Goal: Transaction & Acquisition: Download file/media

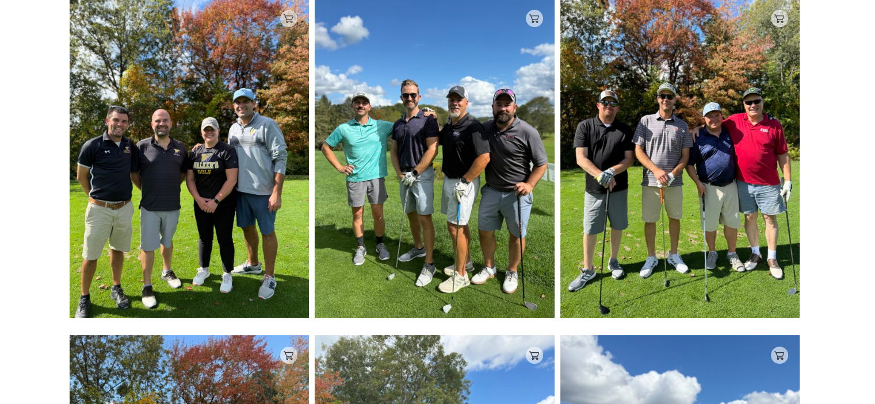
scroll to position [230, 0]
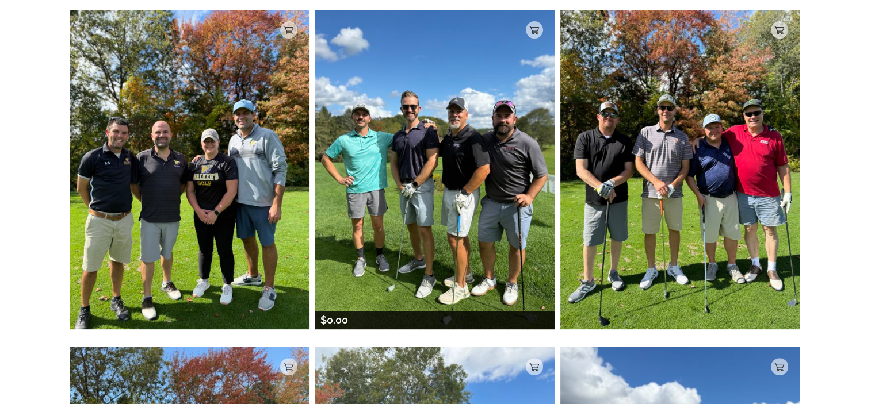
click at [417, 122] on img at bounding box center [435, 170] width 240 height 320
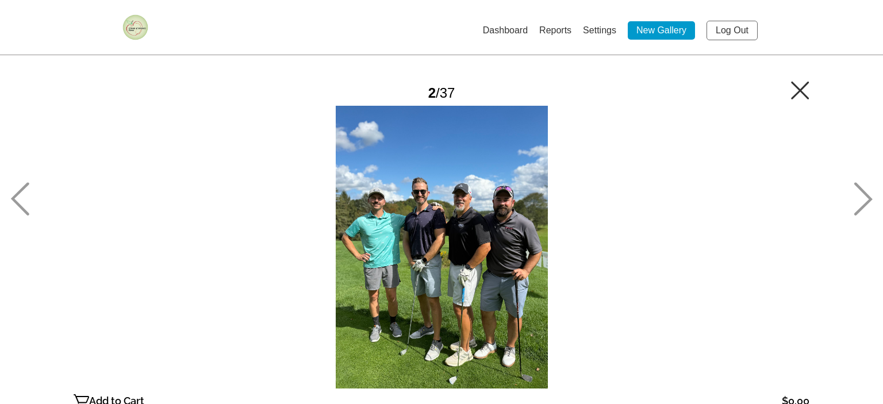
click at [127, 396] on p "Add to Cart" at bounding box center [116, 401] width 55 height 18
click at [798, 89] on icon at bounding box center [800, 90] width 18 height 18
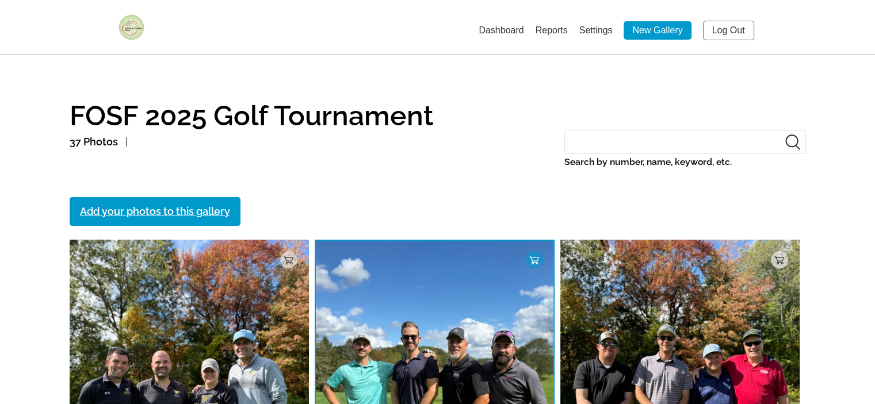
click at [497, 27] on link "Dashboard" at bounding box center [500, 30] width 45 height 10
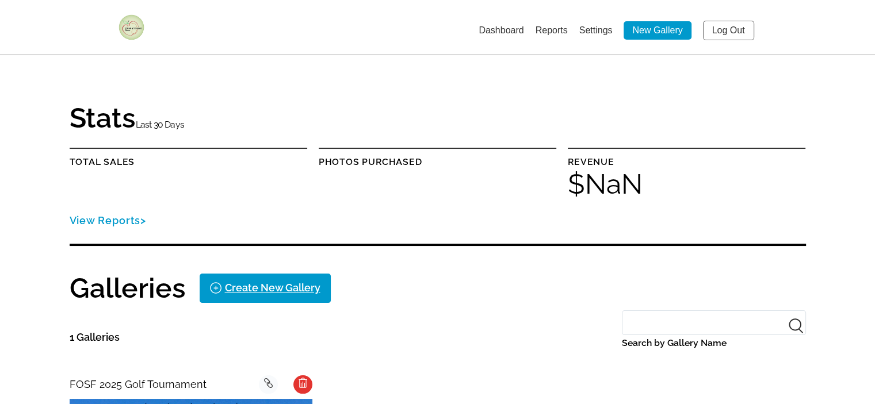
click at [127, 25] on img at bounding box center [131, 27] width 26 height 26
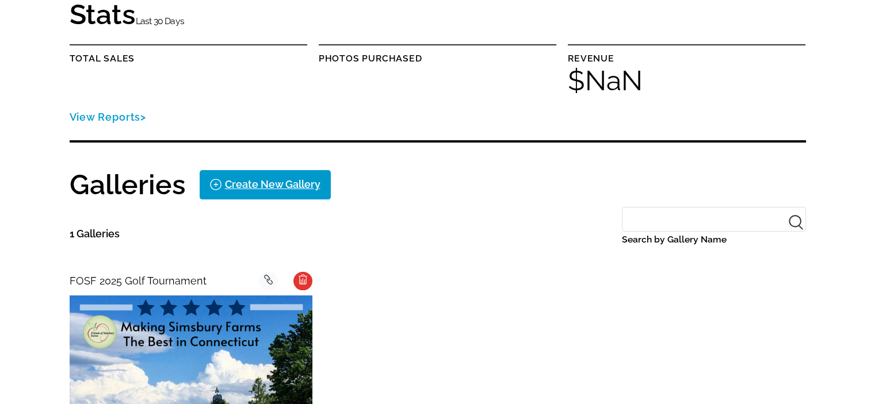
scroll to position [115, 0]
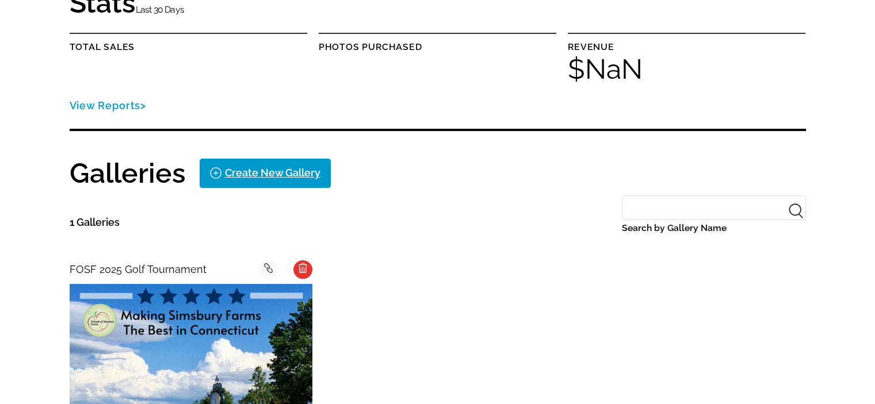
click at [107, 99] on link "View Reports" at bounding box center [108, 105] width 77 height 12
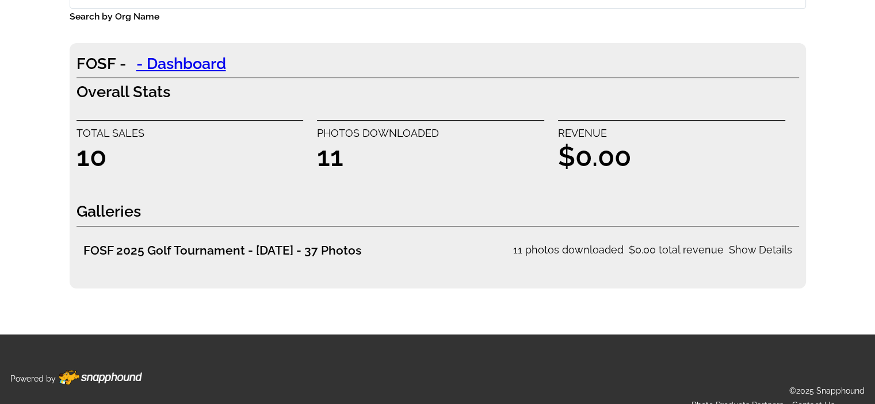
scroll to position [171, 0]
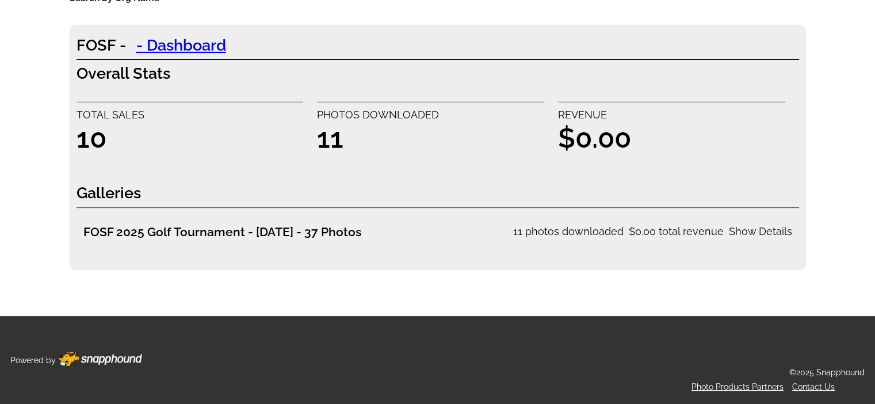
click at [763, 228] on div "Show Details" at bounding box center [760, 232] width 63 height 18
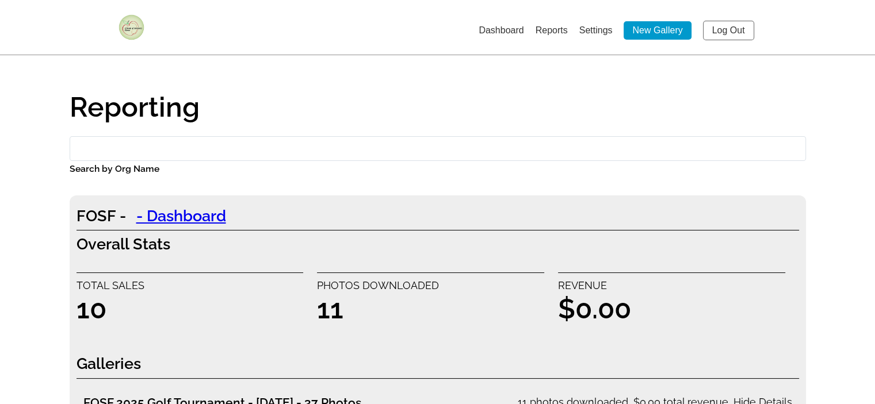
scroll to position [0, 0]
click at [588, 31] on link "Settings" at bounding box center [595, 30] width 33 height 10
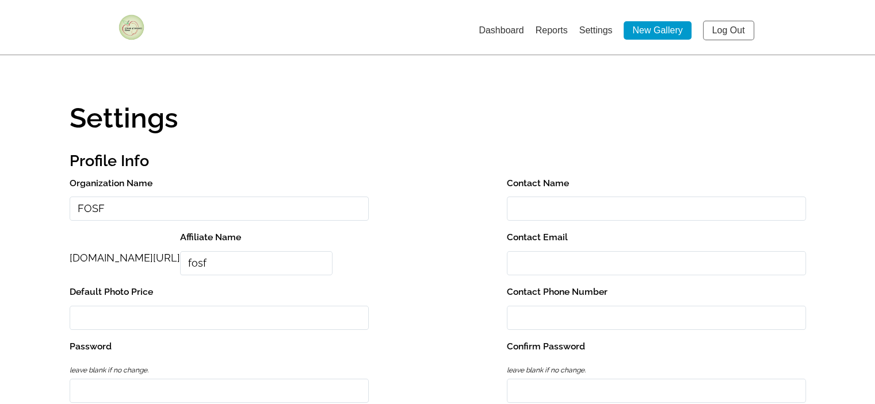
click at [504, 26] on link "Dashboard" at bounding box center [500, 30] width 45 height 10
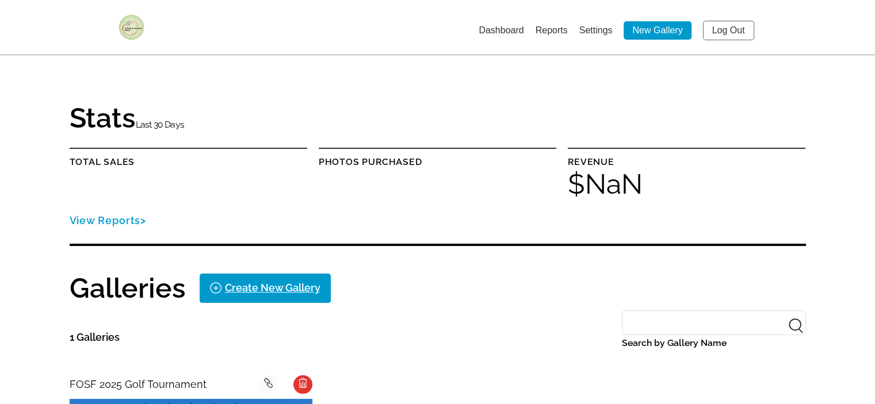
click at [128, 28] on img at bounding box center [131, 27] width 26 height 26
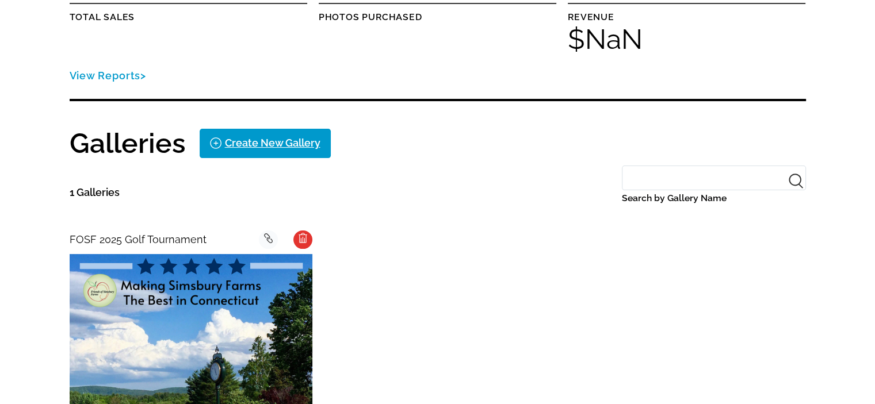
scroll to position [173, 0]
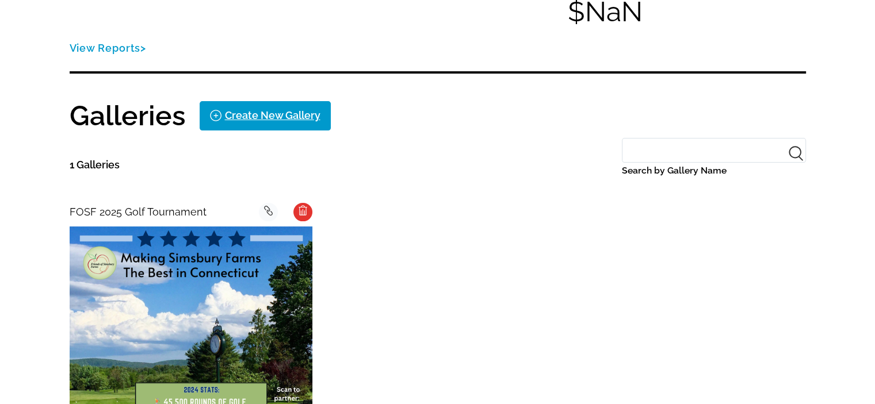
click at [140, 305] on img at bounding box center [191, 348] width 243 height 243
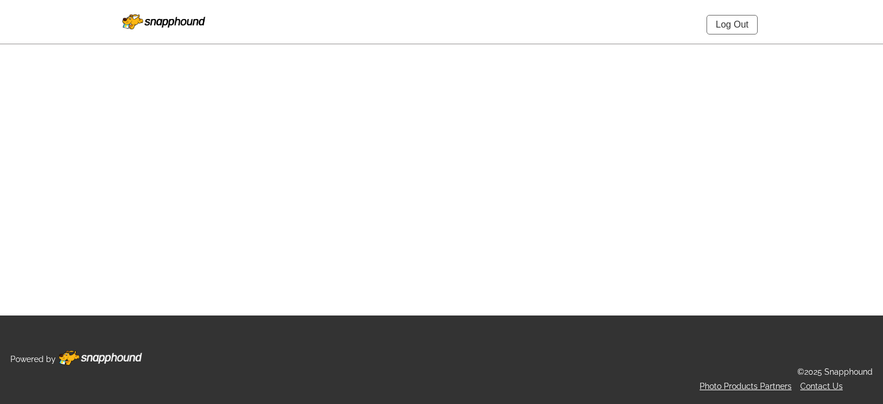
select select "onlyShowInGallery"
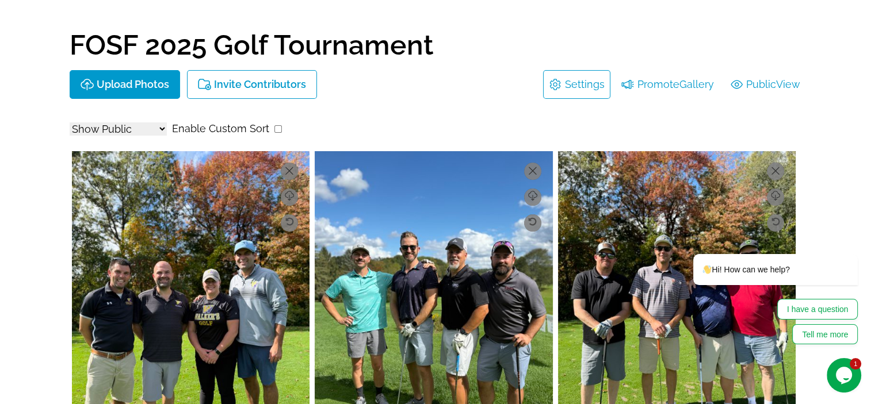
scroll to position [58, 0]
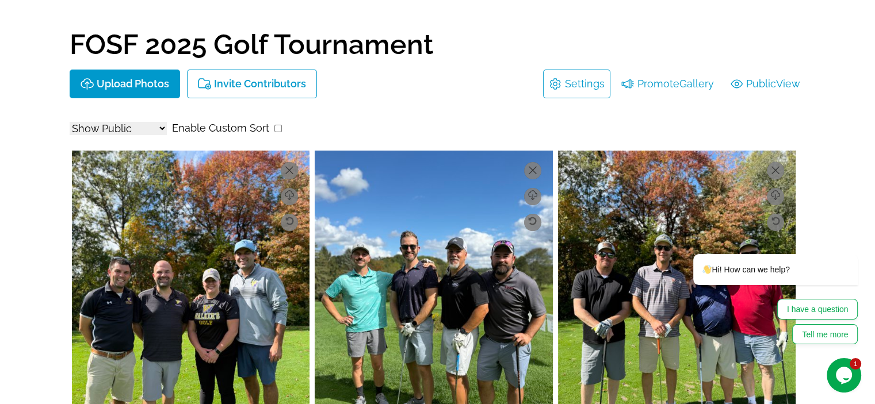
click at [845, 363] on button "Opens Chat This icon Opens the chat window." at bounding box center [843, 375] width 35 height 35
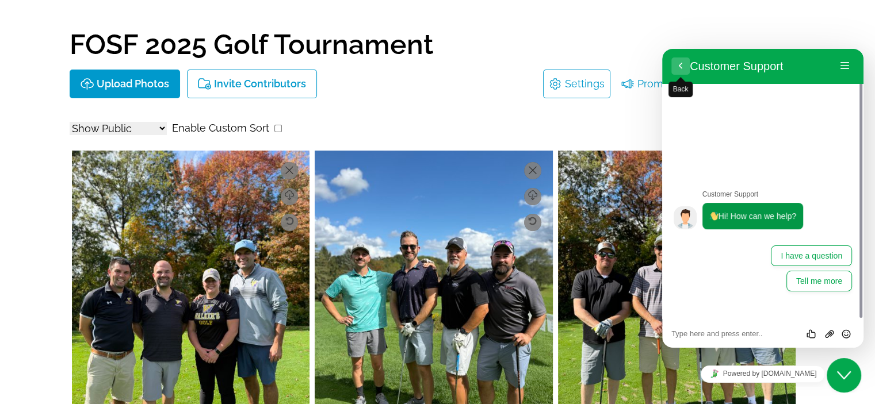
click at [679, 64] on button "Back" at bounding box center [680, 66] width 18 height 17
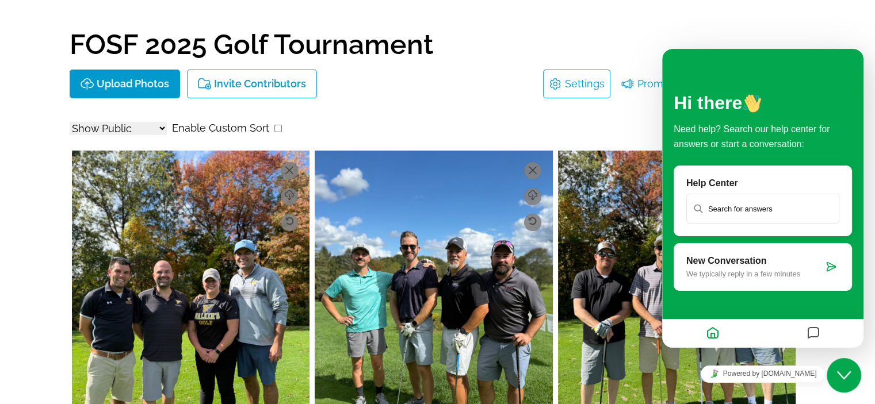
click at [841, 369] on icon "Close Chat This icon closes the chat window." at bounding box center [844, 376] width 14 height 14
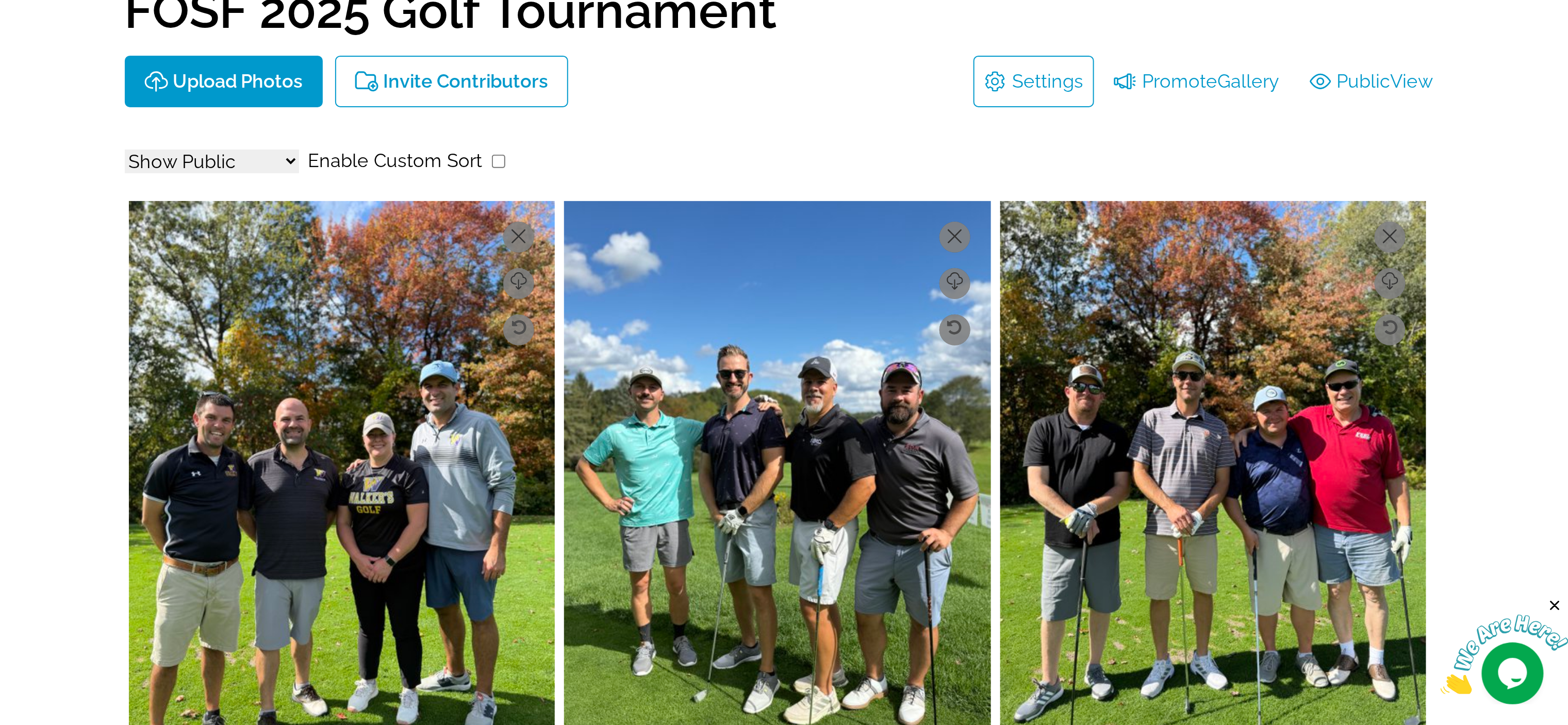
scroll to position [103, 0]
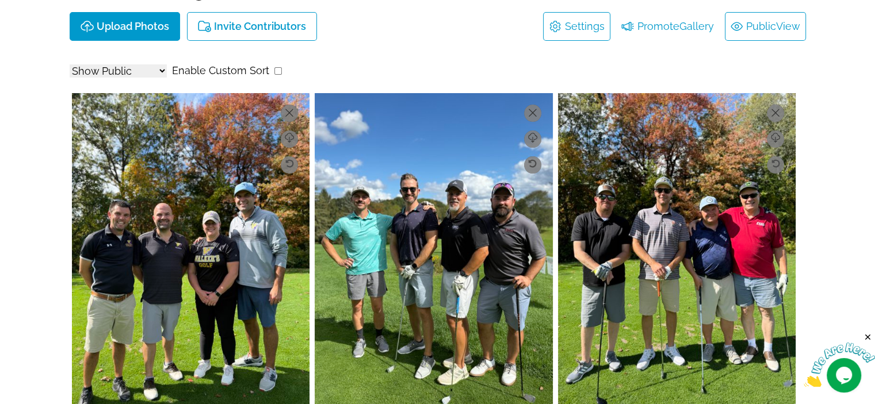
click at [753, 24] on link "Public View" at bounding box center [765, 26] width 70 height 18
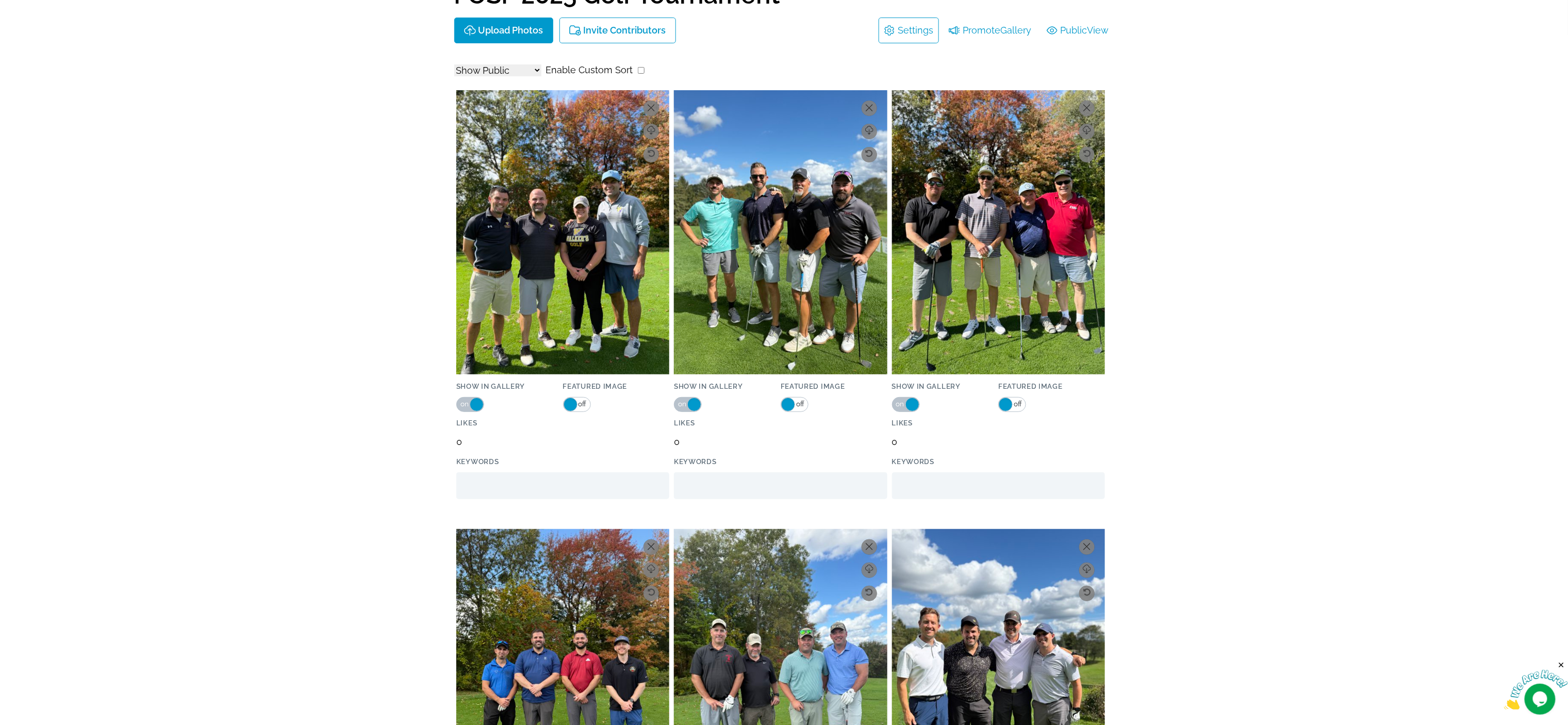
scroll to position [0, 0]
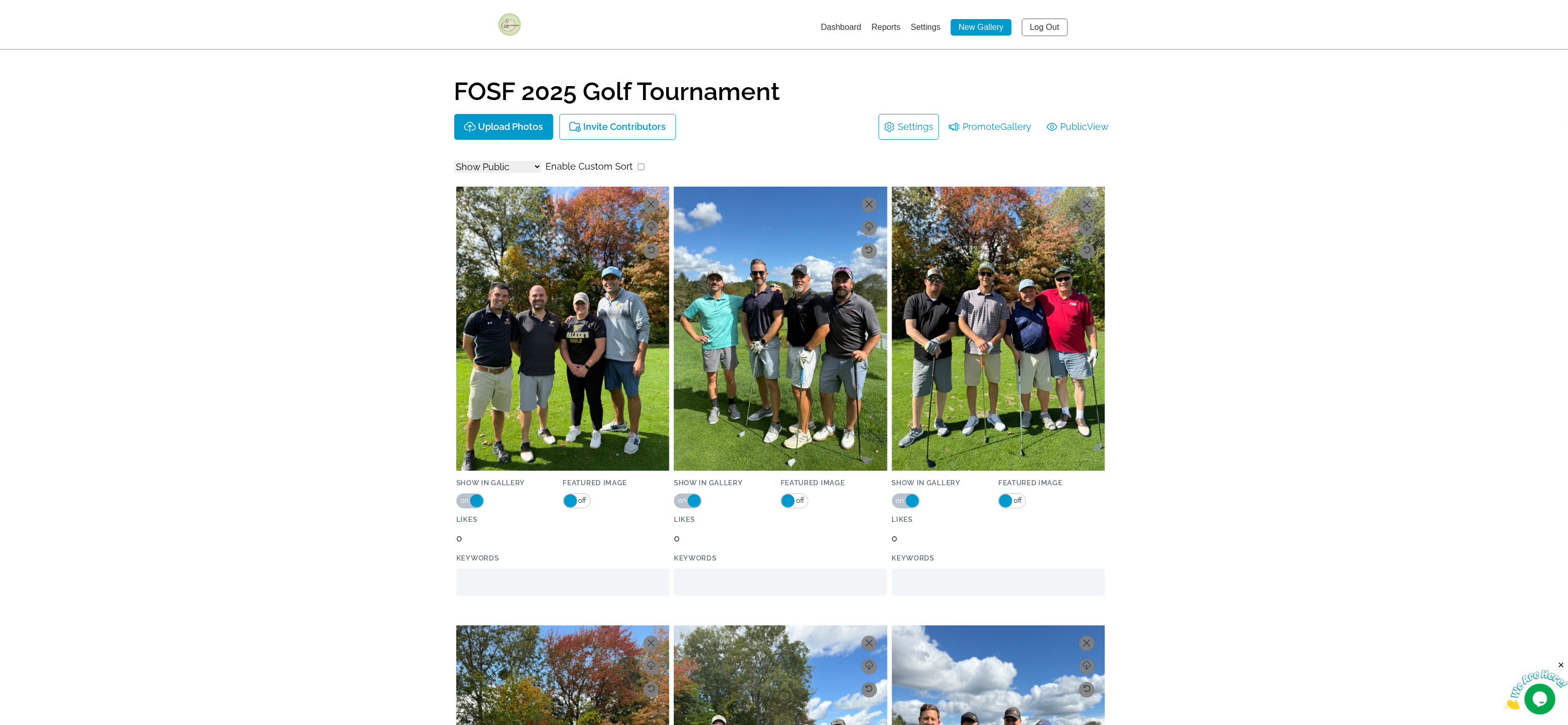
click at [507, 20] on img at bounding box center [510, 24] width 23 height 23
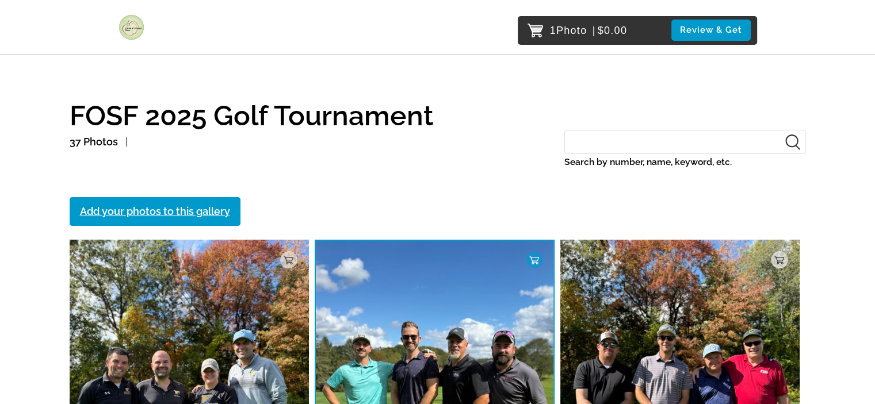
scroll to position [58, 0]
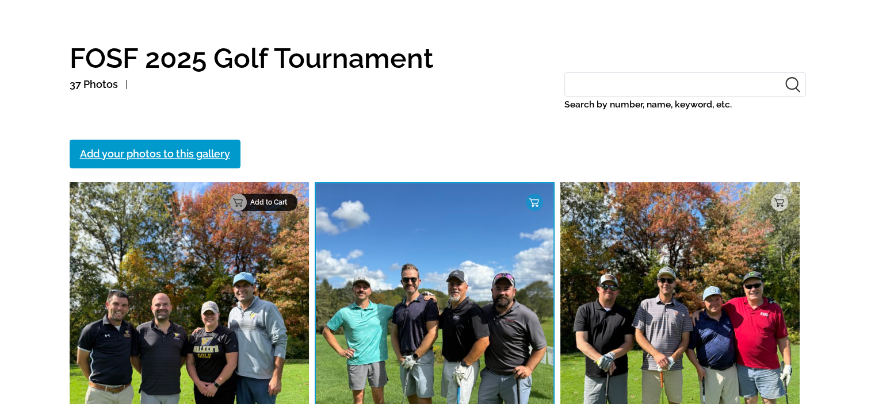
click at [271, 197] on div "Add to Cart" at bounding box center [263, 202] width 68 height 17
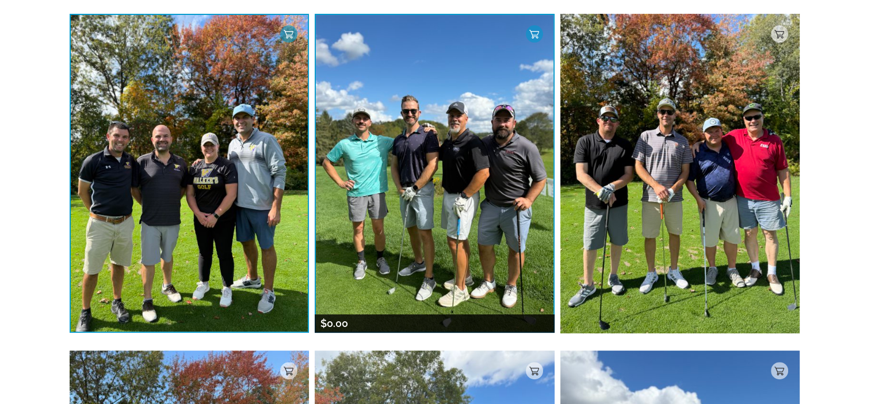
scroll to position [230, 0]
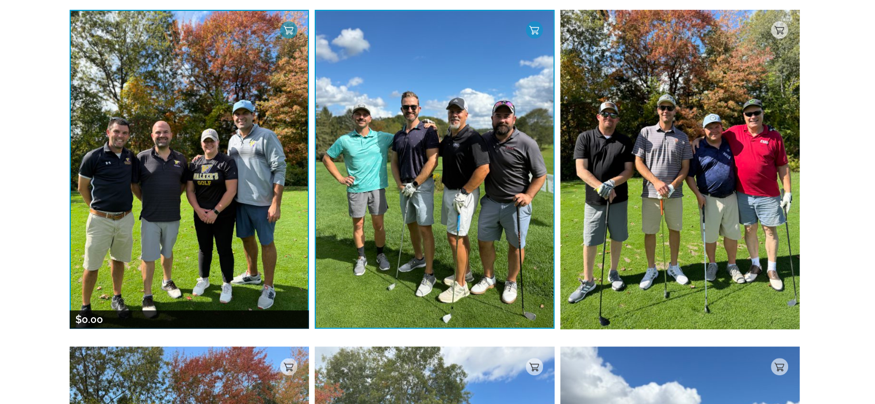
click at [184, 312] on div "$0.00" at bounding box center [190, 320] width 240 height 18
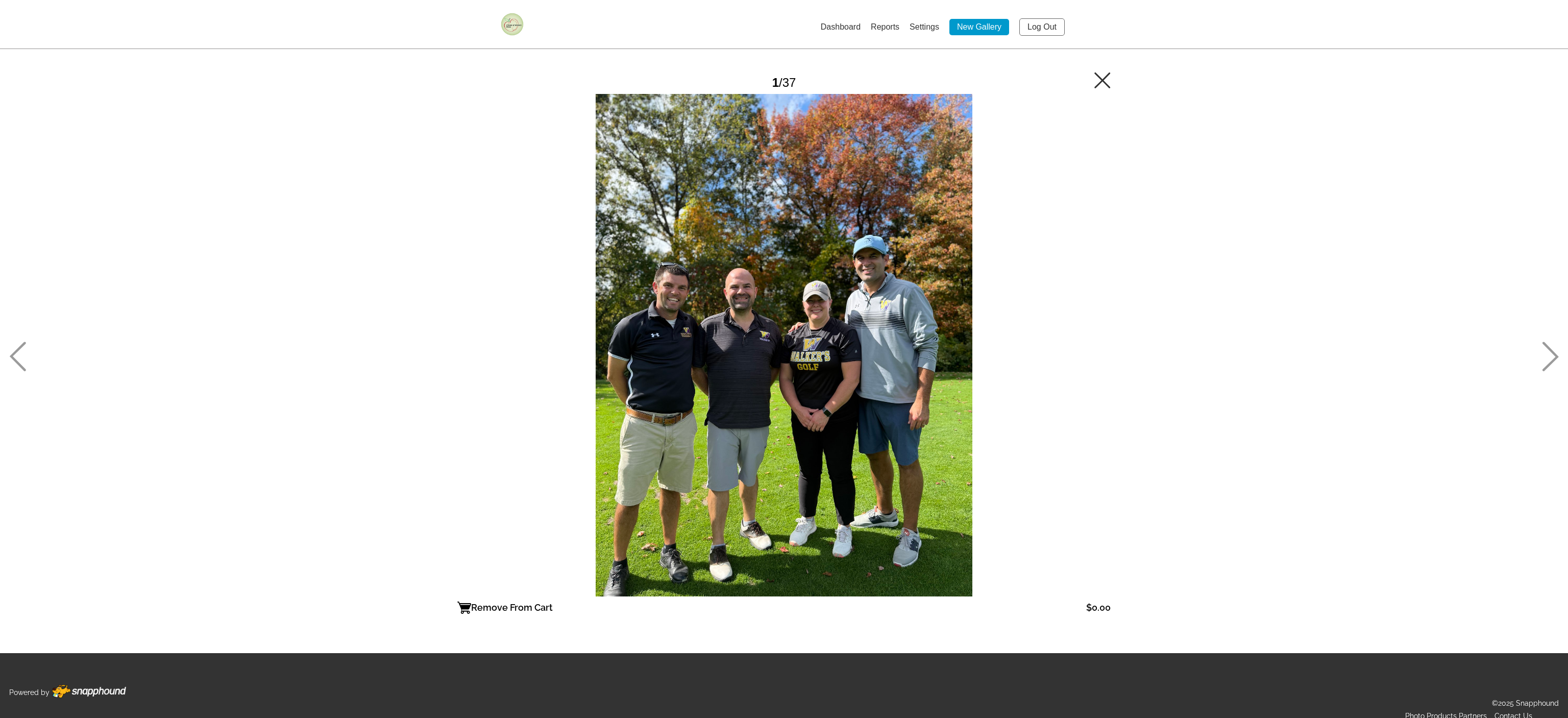
click at [784, 352] on icon at bounding box center [1550, 356] width 16 height 29
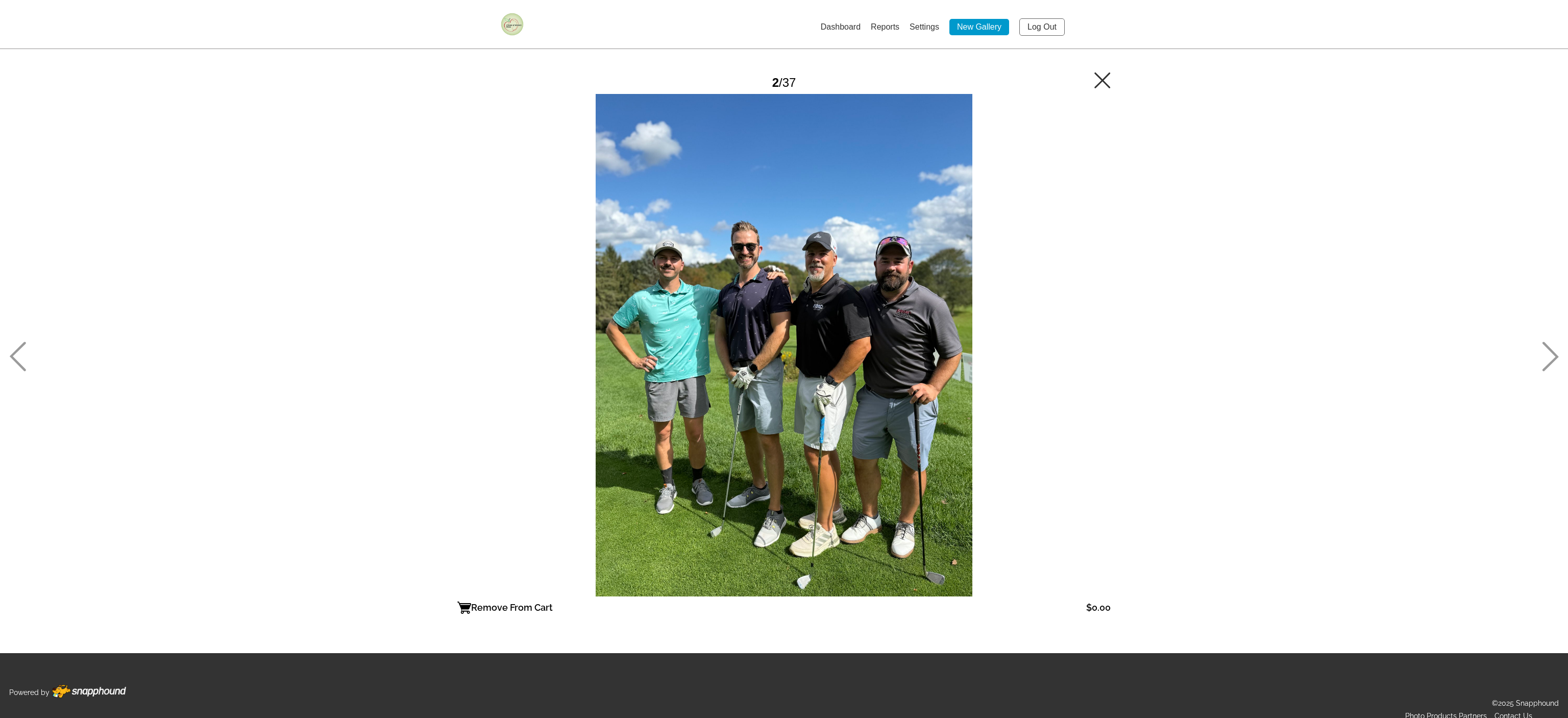
click at [784, 315] on div at bounding box center [784, 345] width 653 height 502
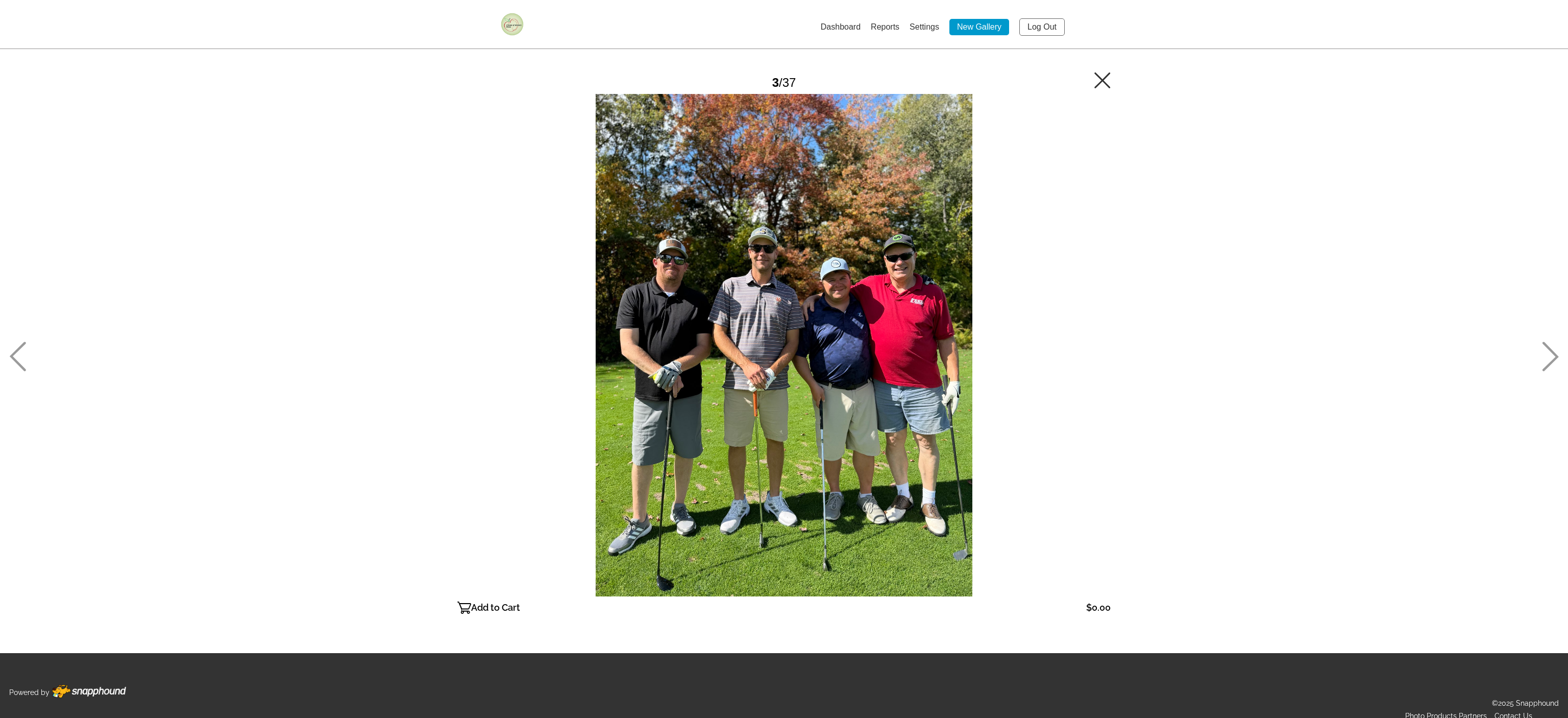
click at [784, 272] on div at bounding box center [784, 345] width 653 height 502
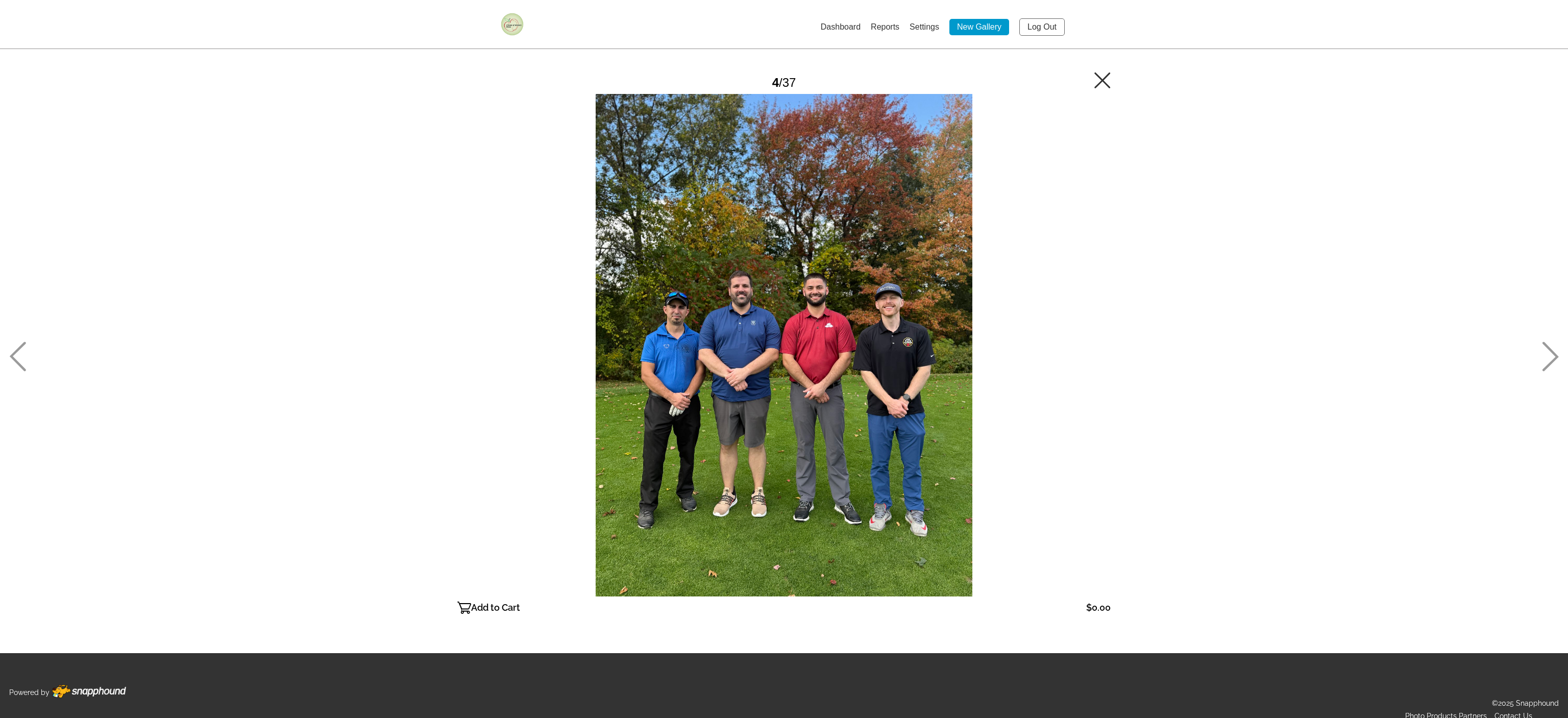
click at [784, 22] on link "Dashboard" at bounding box center [840, 27] width 40 height 9
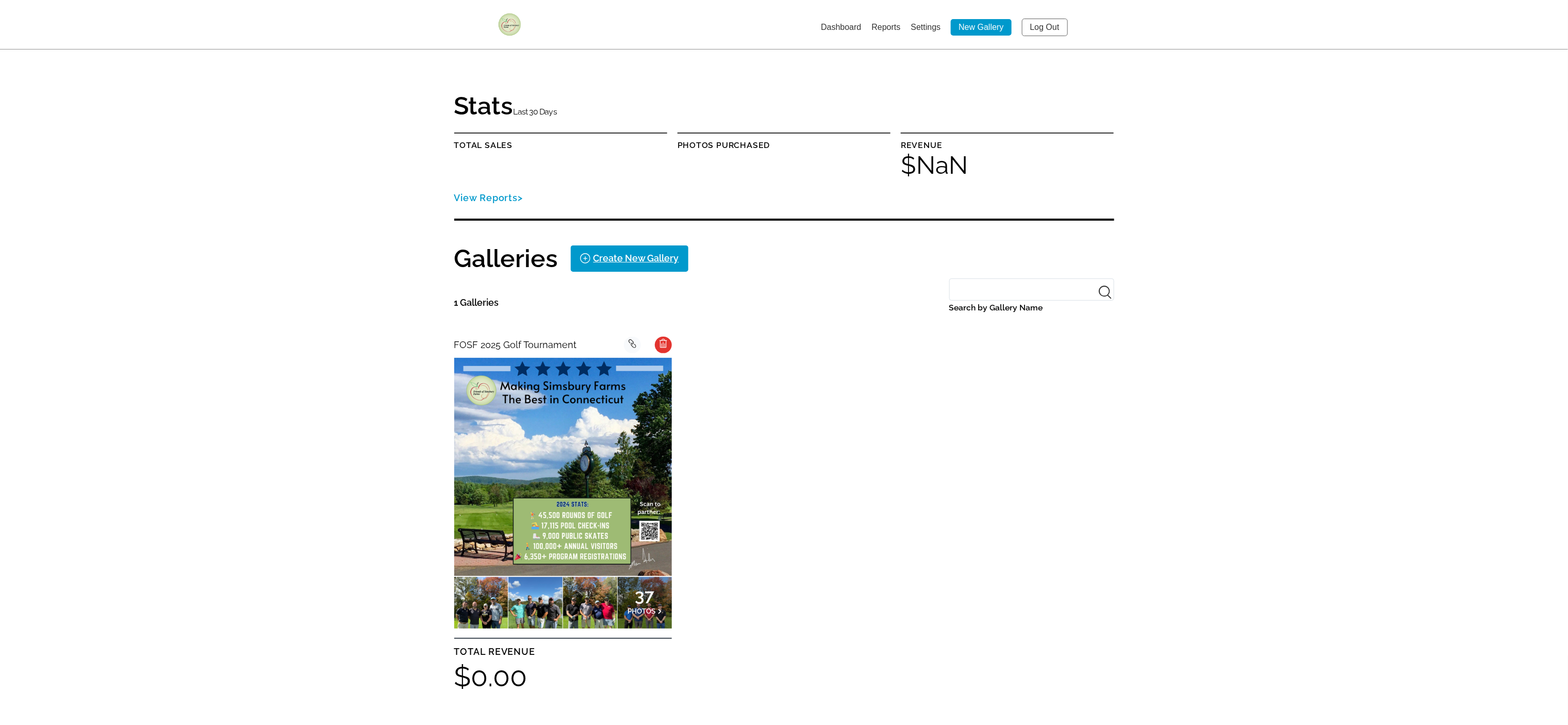
click at [628, 337] on div at bounding box center [632, 345] width 17 height 16
click at [792, 22] on link "Log Out" at bounding box center [1044, 28] width 46 height 18
click at [918, 22] on link "Settings" at bounding box center [925, 27] width 30 height 9
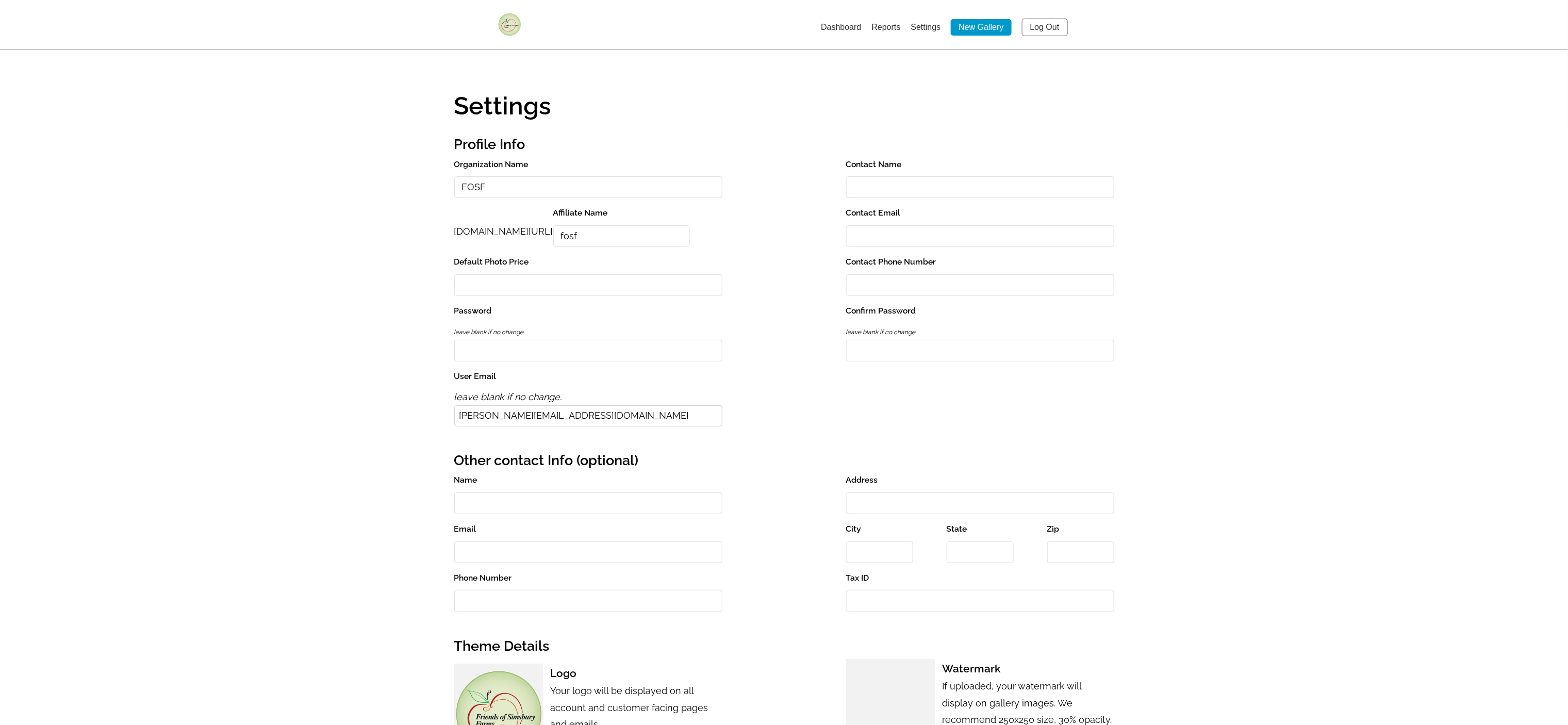
click at [1053, 22] on link "Log Out" at bounding box center [1044, 28] width 46 height 18
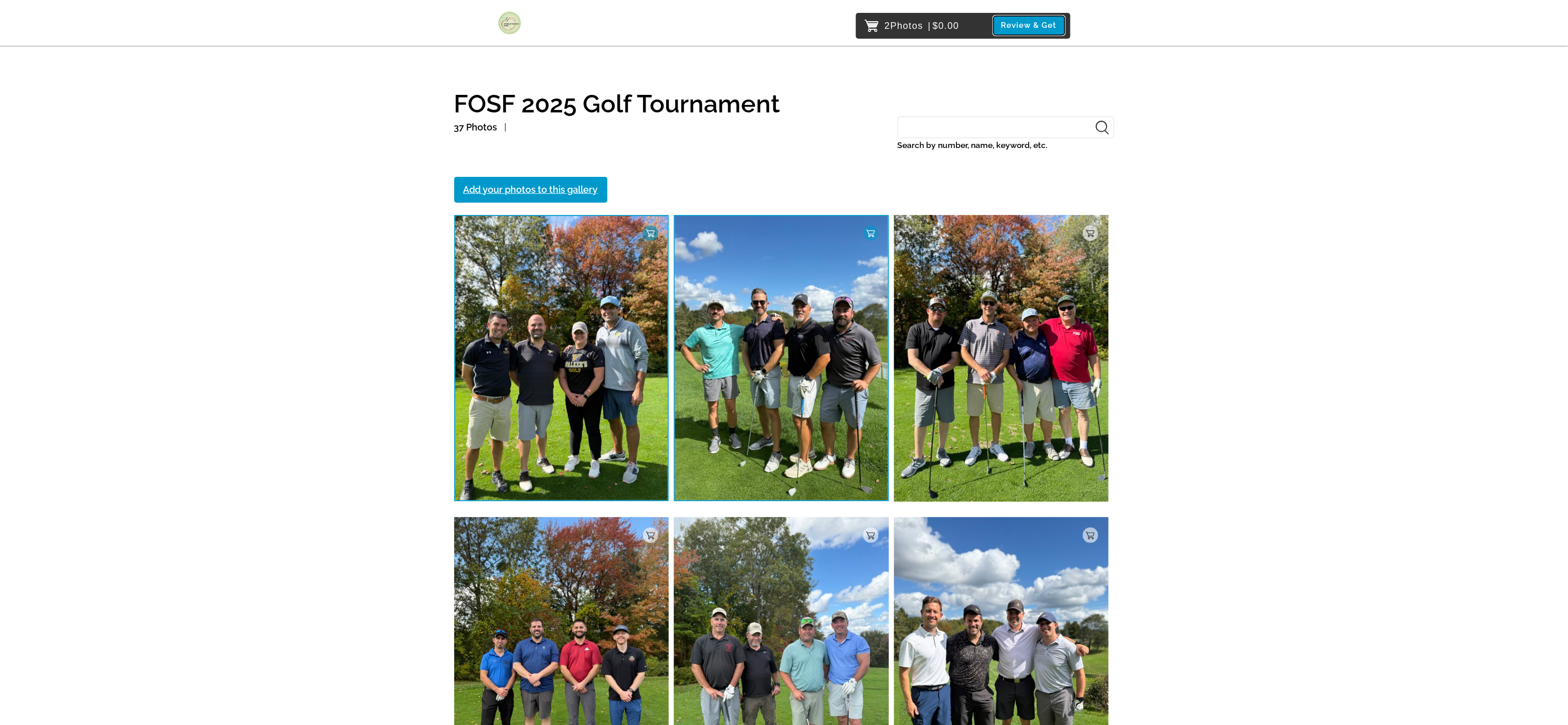
click at [1026, 20] on button "Review & Get" at bounding box center [1028, 25] width 71 height 19
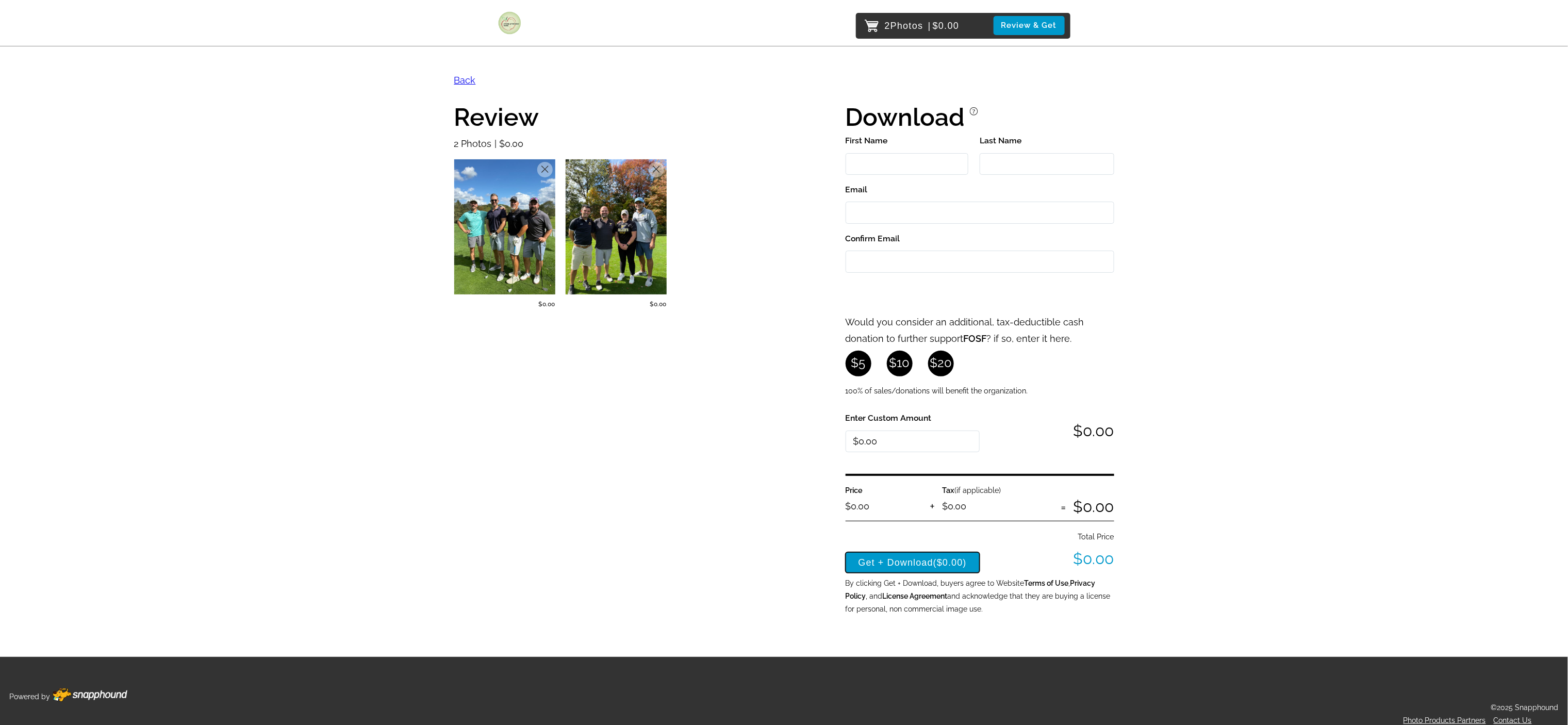
click at [897, 557] on button "Get + Download ($0.00)" at bounding box center [913, 562] width 134 height 21
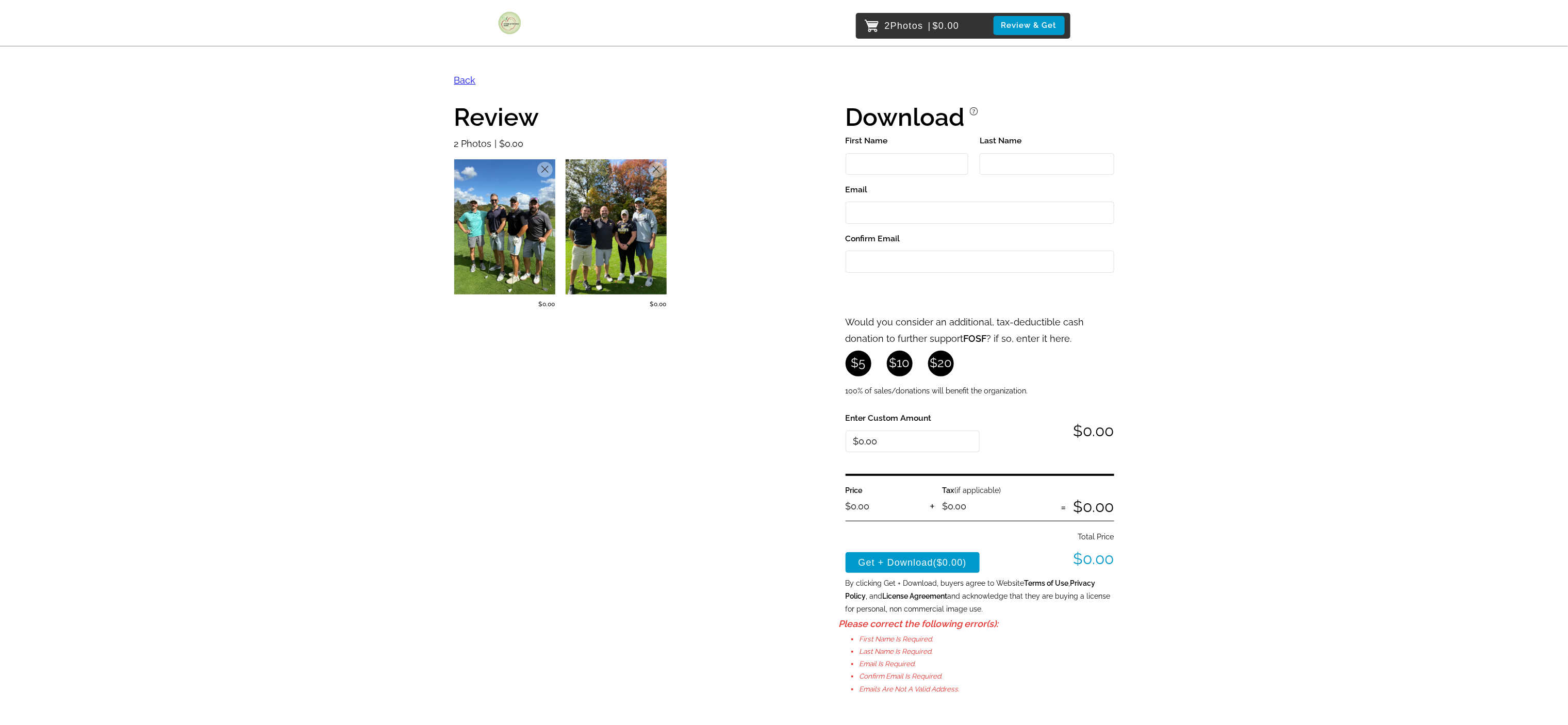
click at [871, 159] on input "First Name" at bounding box center [906, 164] width 123 height 22
type input "[PERSON_NAME]"
type input "[EMAIL_ADDRESS][DOMAIN_NAME]"
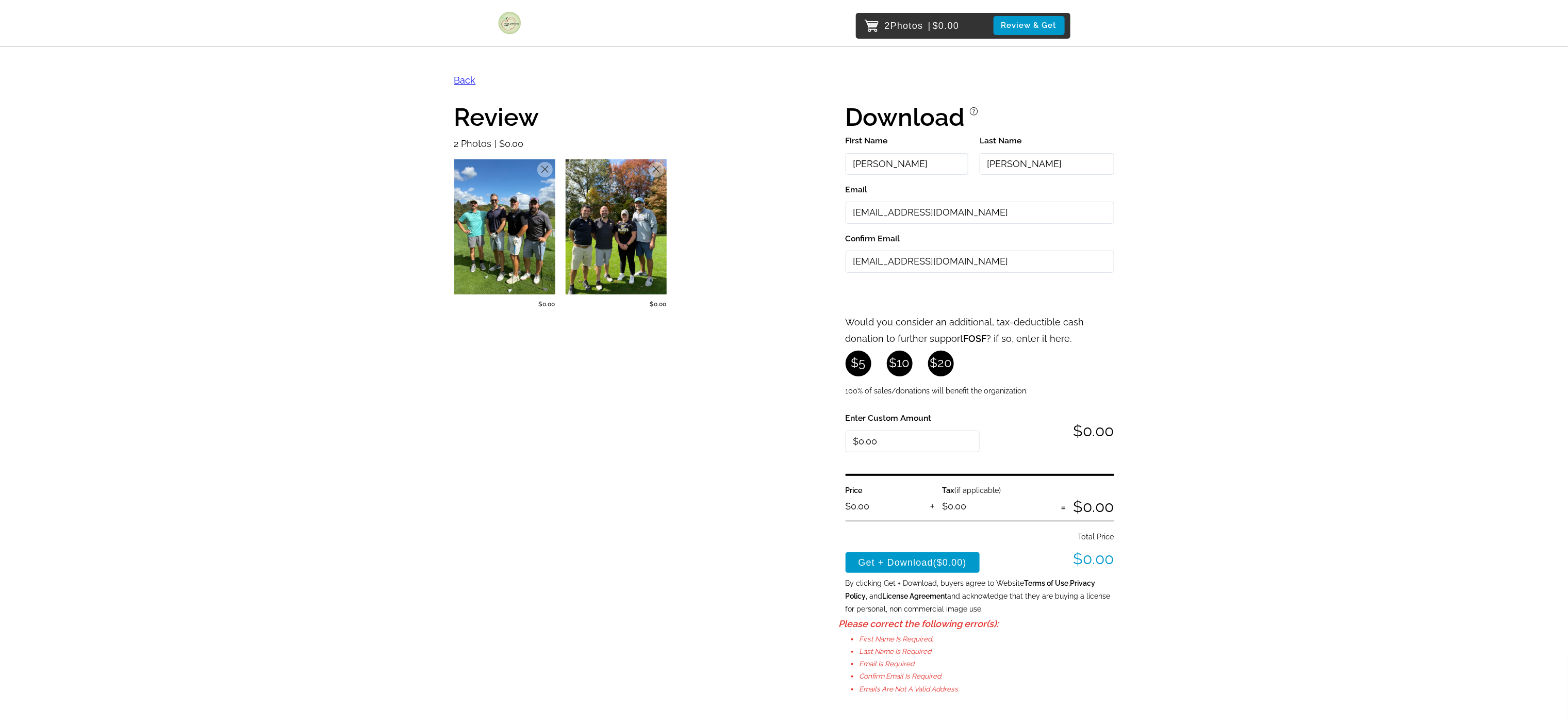
scroll to position [103, 0]
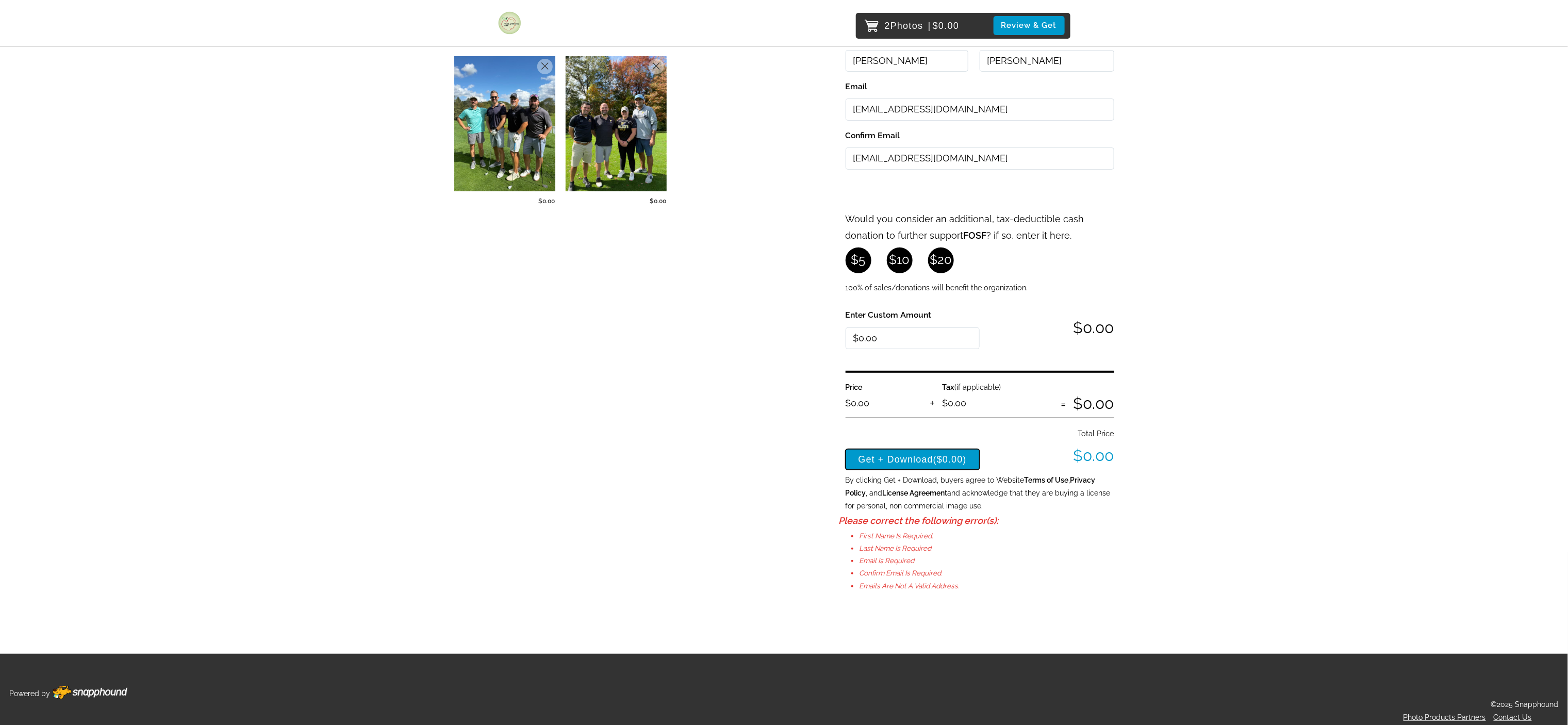
click at [930, 460] on button "Get + Download ($0.00)" at bounding box center [913, 459] width 134 height 21
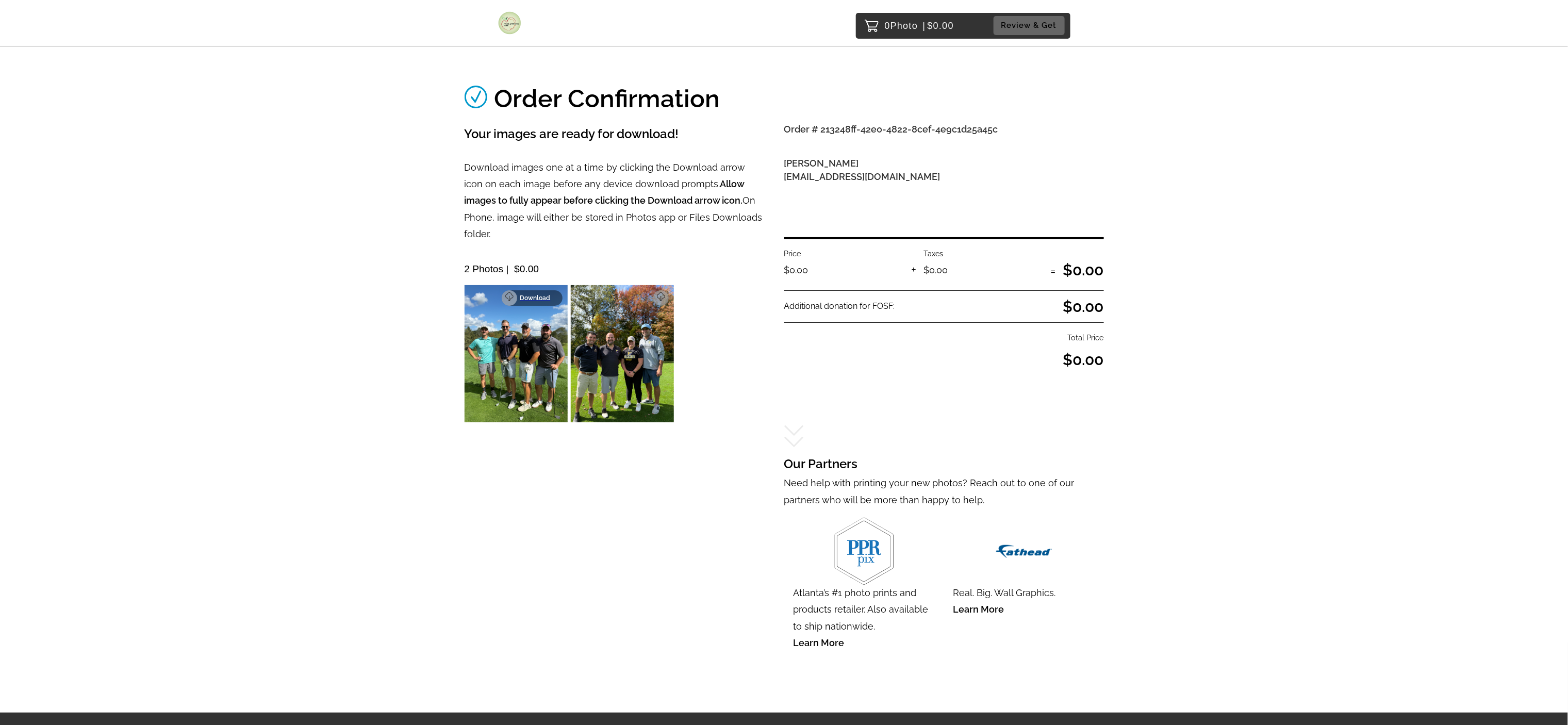
click at [537, 294] on p "Download" at bounding box center [538, 298] width 36 height 7
click at [659, 290] on link "Download" at bounding box center [638, 298] width 61 height 15
